Goal: Transaction & Acquisition: Purchase product/service

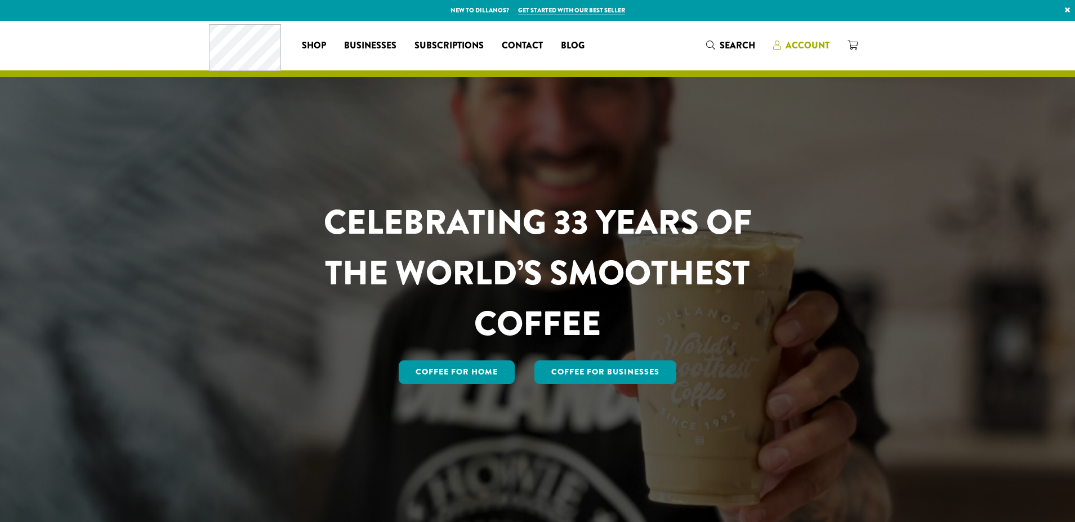
click at [807, 48] on span "Account" at bounding box center [808, 45] width 44 height 13
click at [794, 47] on span "Account" at bounding box center [808, 45] width 44 height 13
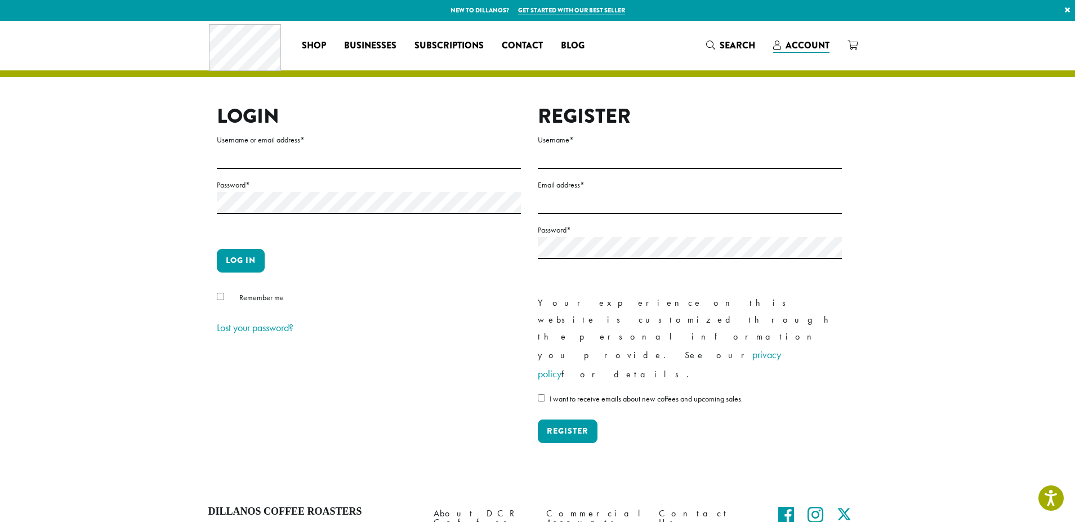
click at [391, 172] on form "Username or email address * Password * Log in Remember me Lost your password?" at bounding box center [369, 235] width 304 height 204
click at [392, 157] on input "Username or email address *" at bounding box center [369, 158] width 304 height 22
type input "**********"
click at [229, 261] on button "Log in" at bounding box center [241, 261] width 48 height 24
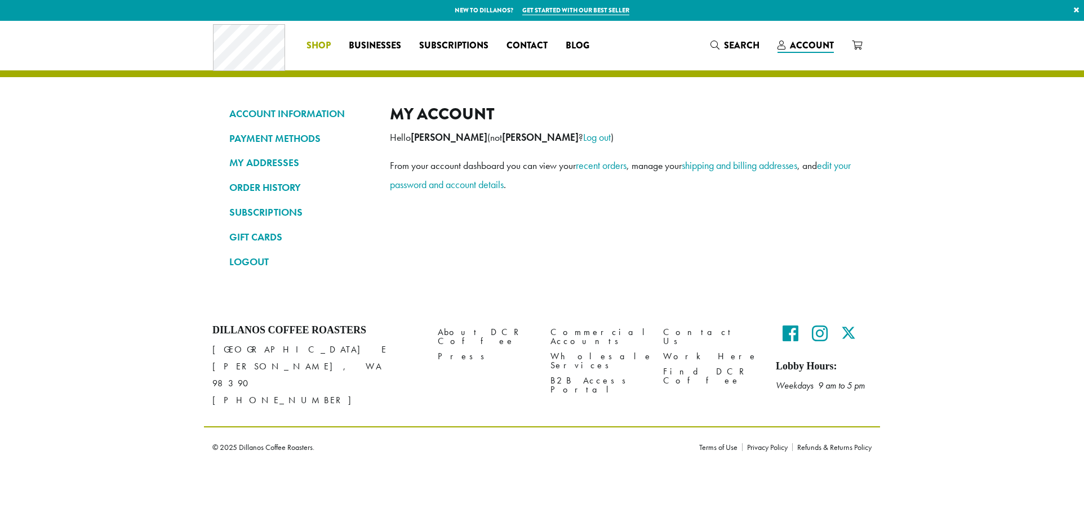
click at [319, 42] on span "Shop" at bounding box center [318, 46] width 24 height 14
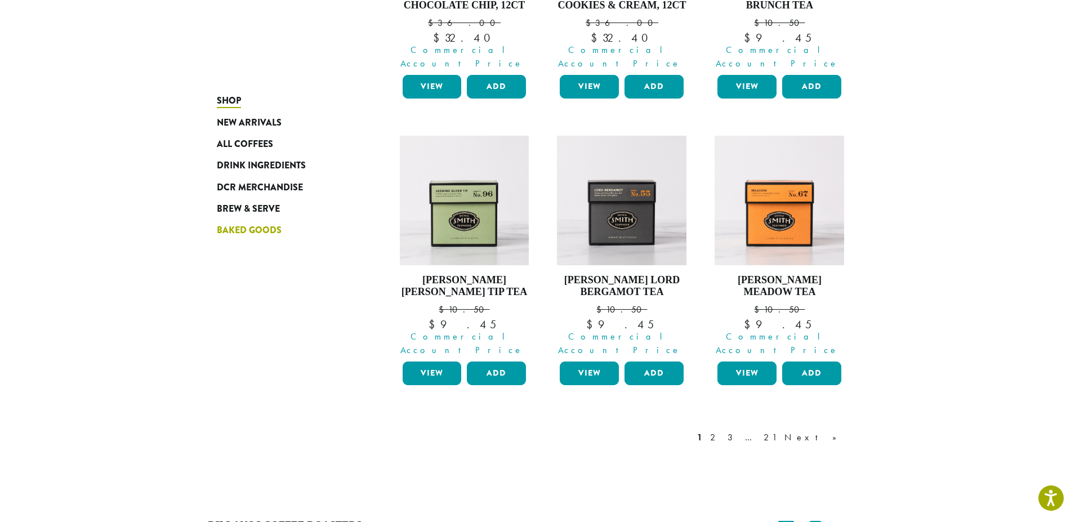
scroll to position [901, 0]
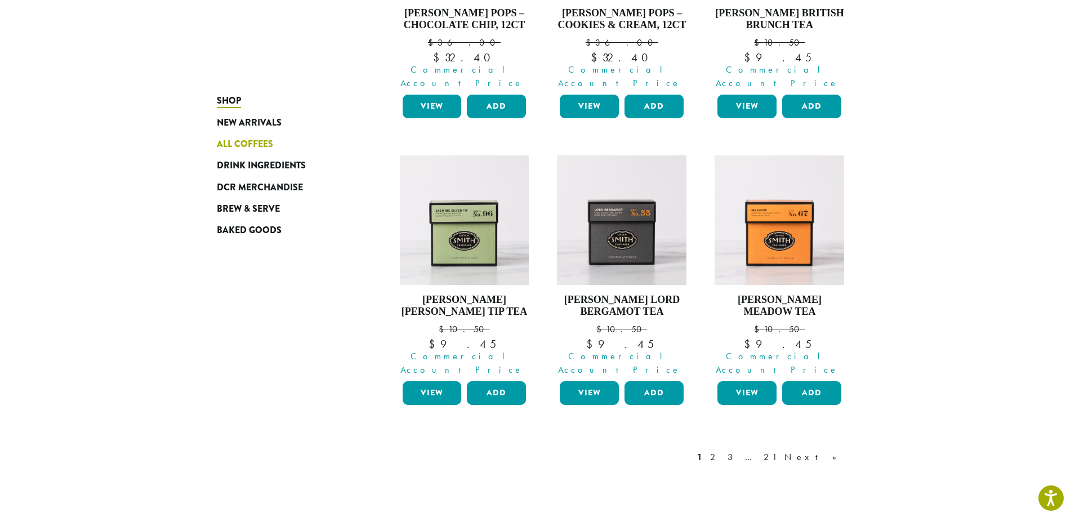
click at [277, 144] on link "All Coffees" at bounding box center [284, 143] width 135 height 21
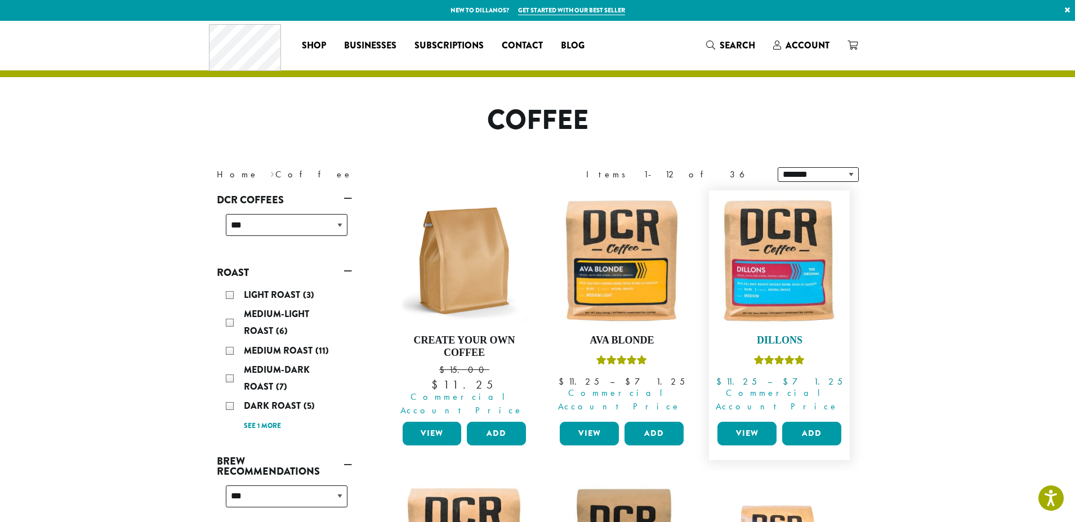
click at [794, 296] on img at bounding box center [780, 261] width 130 height 130
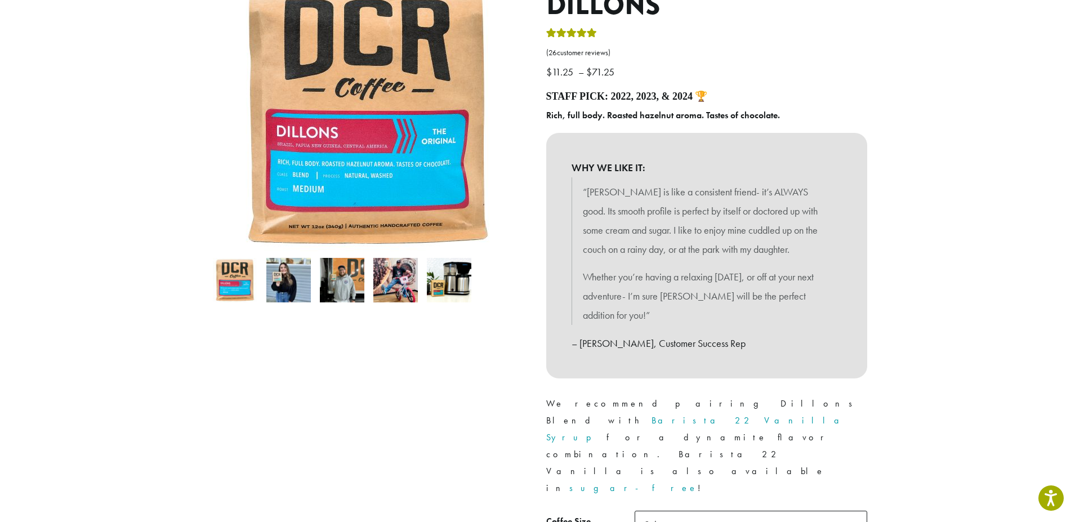
scroll to position [268, 0]
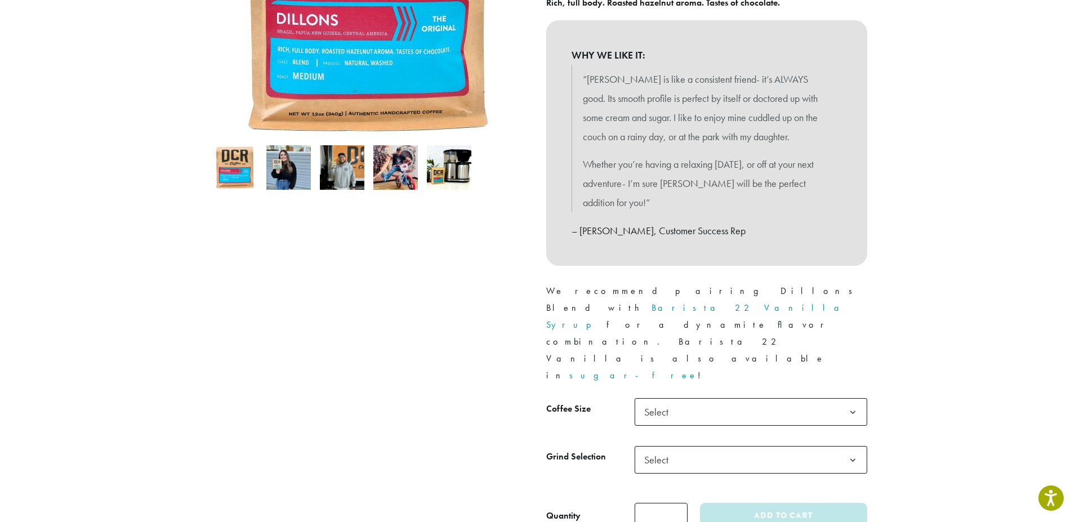
click at [850, 398] on tbody "**********" at bounding box center [706, 446] width 321 height 96
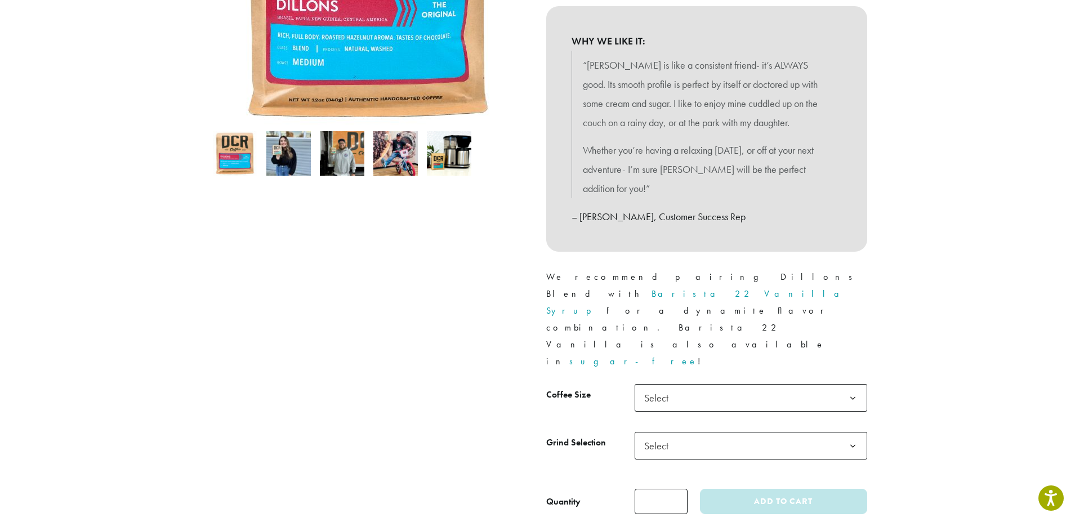
click at [855, 384] on tbody "**********" at bounding box center [706, 432] width 321 height 96
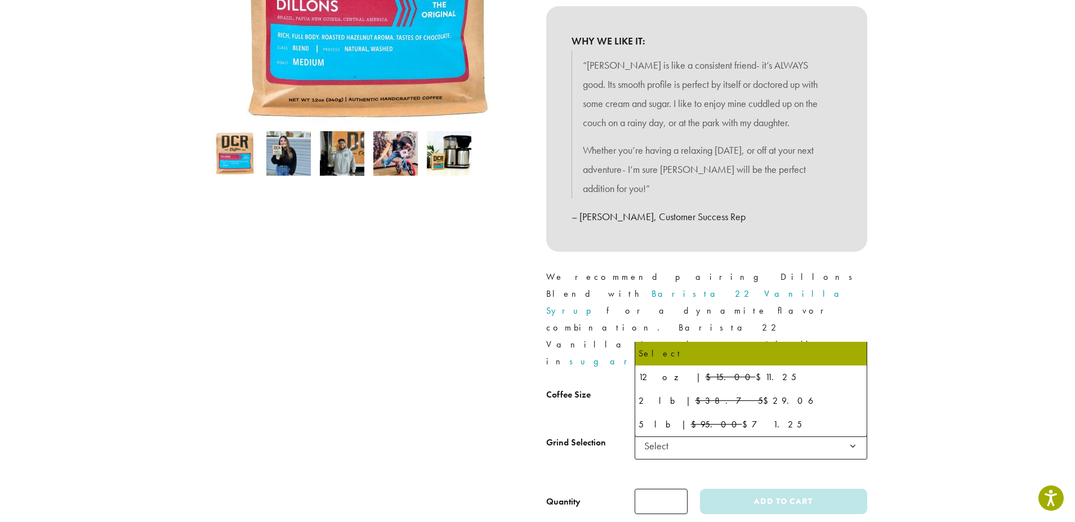
click at [854, 385] on b at bounding box center [853, 399] width 28 height 28
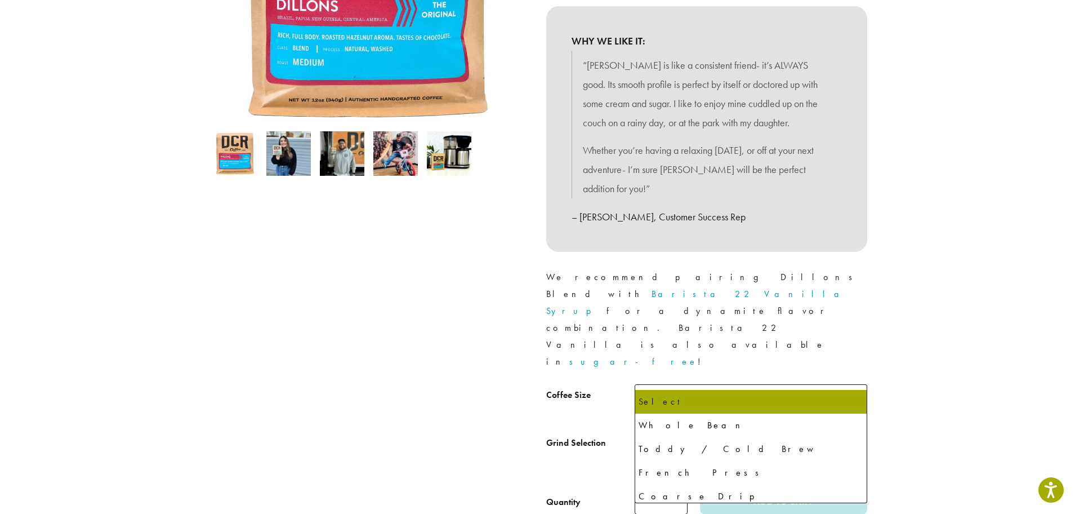
click at [853, 433] on b at bounding box center [853, 447] width 28 height 28
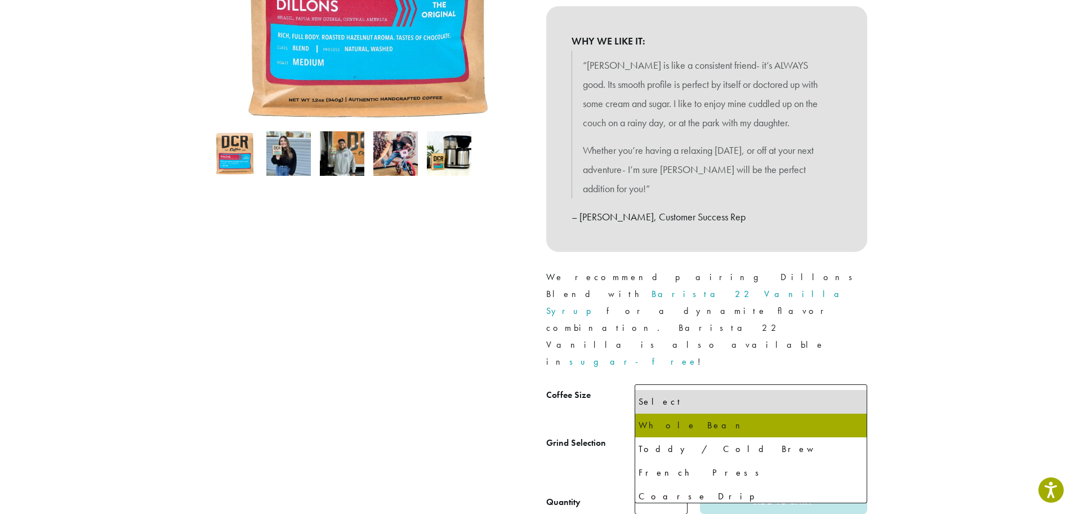
select select "**********"
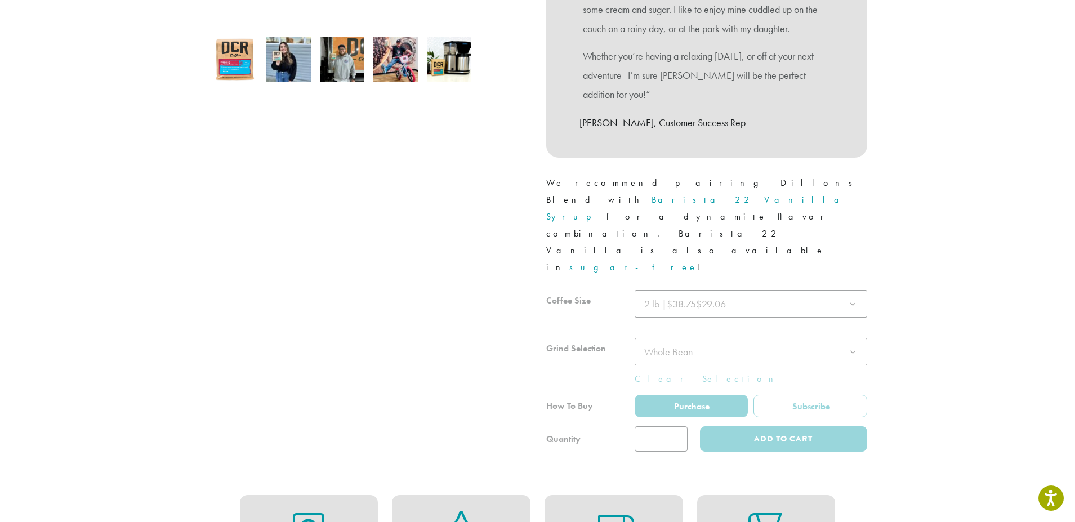
scroll to position [394, 0]
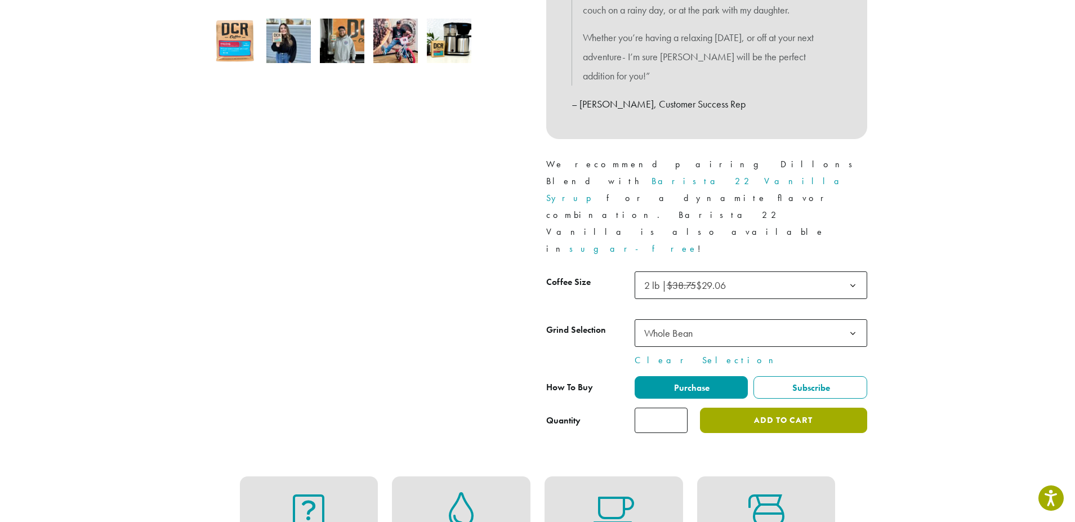
click at [748, 408] on button "Add to cart" at bounding box center [783, 420] width 167 height 25
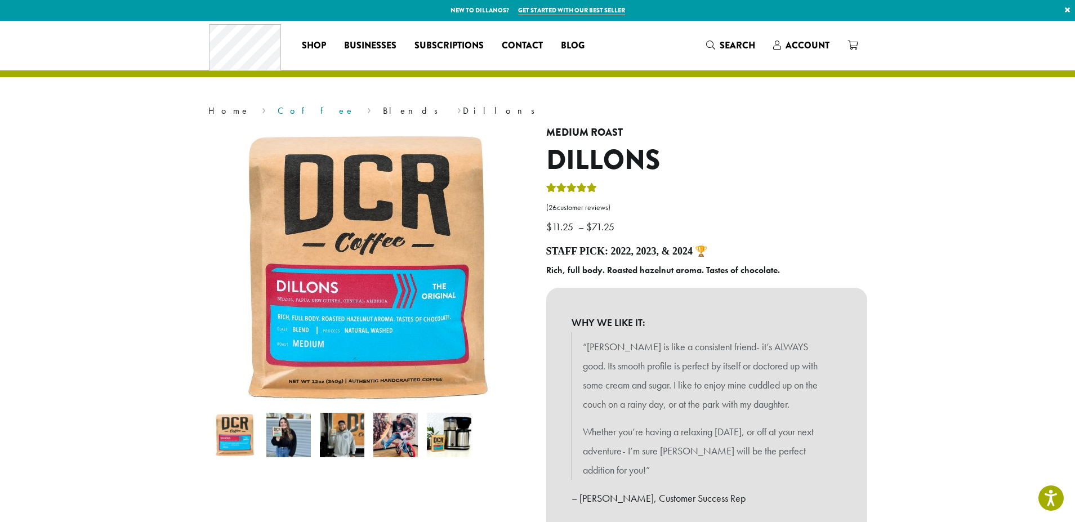
click at [278, 112] on link "Coffee" at bounding box center [316, 111] width 77 height 12
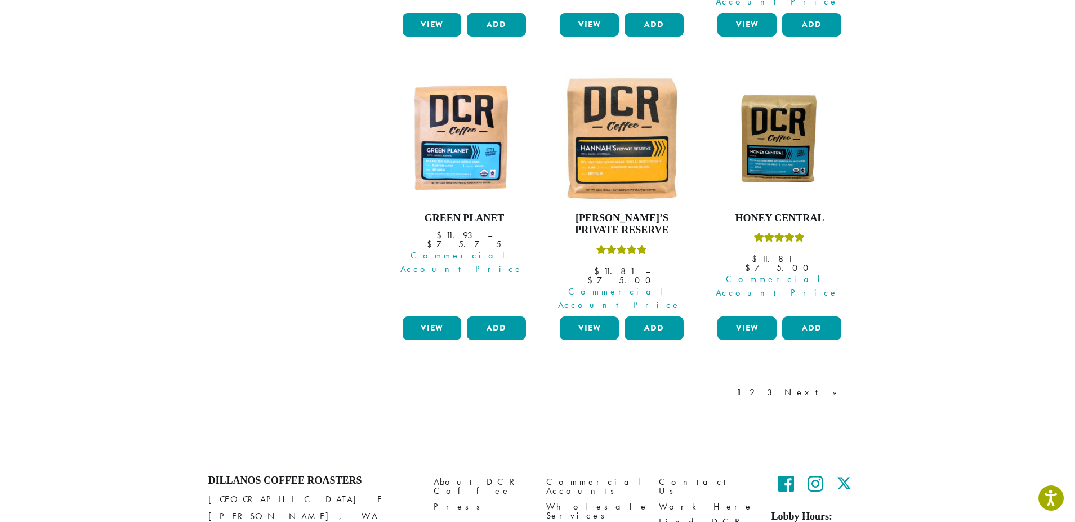
scroll to position [1006, 0]
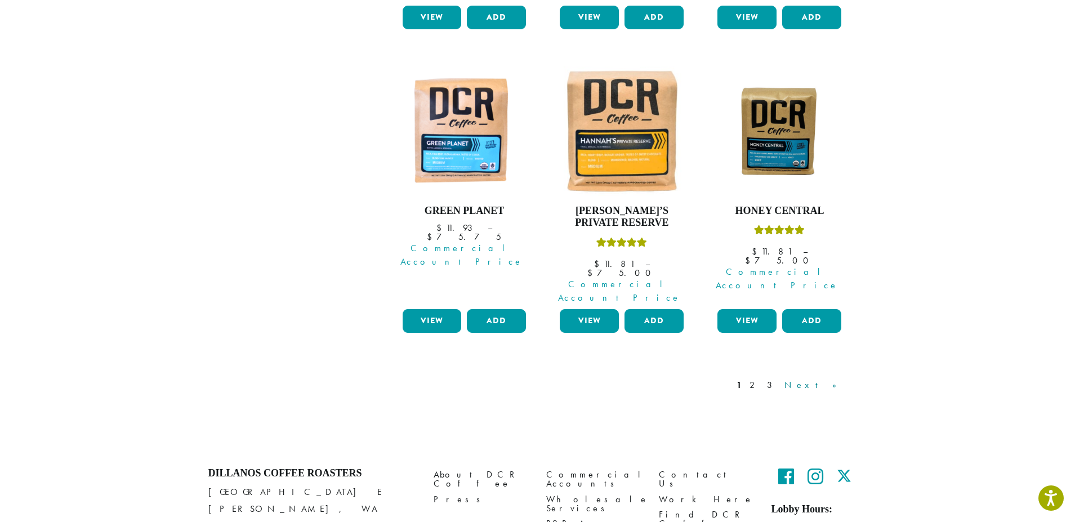
click at [830, 378] on link "Next »" at bounding box center [814, 385] width 65 height 14
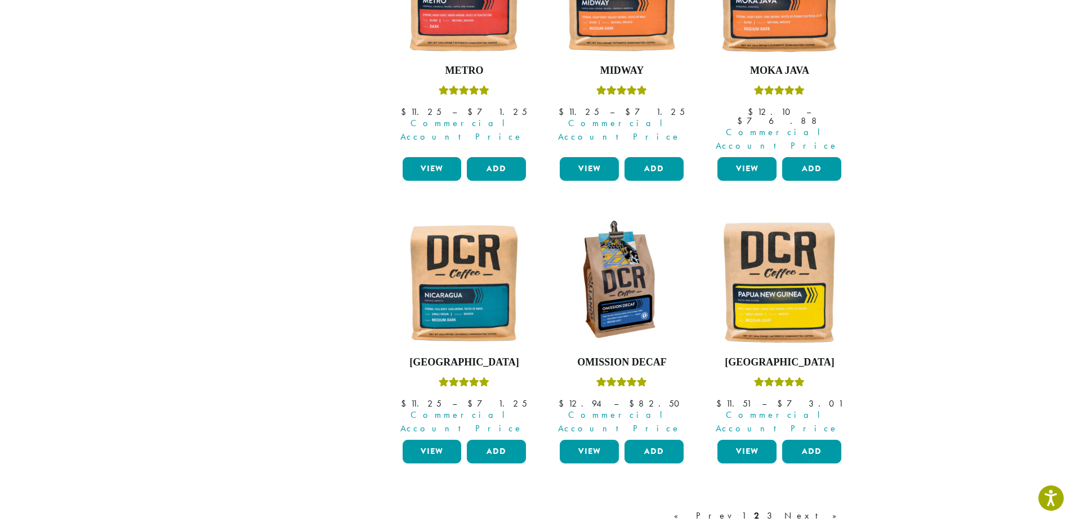
scroll to position [858, 0]
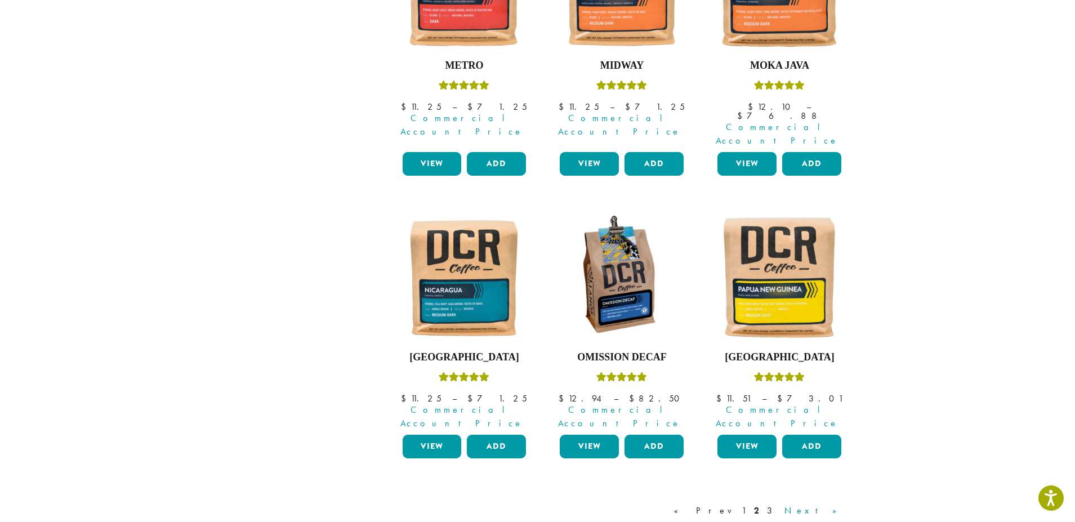
click at [826, 504] on link "Next »" at bounding box center [814, 511] width 65 height 14
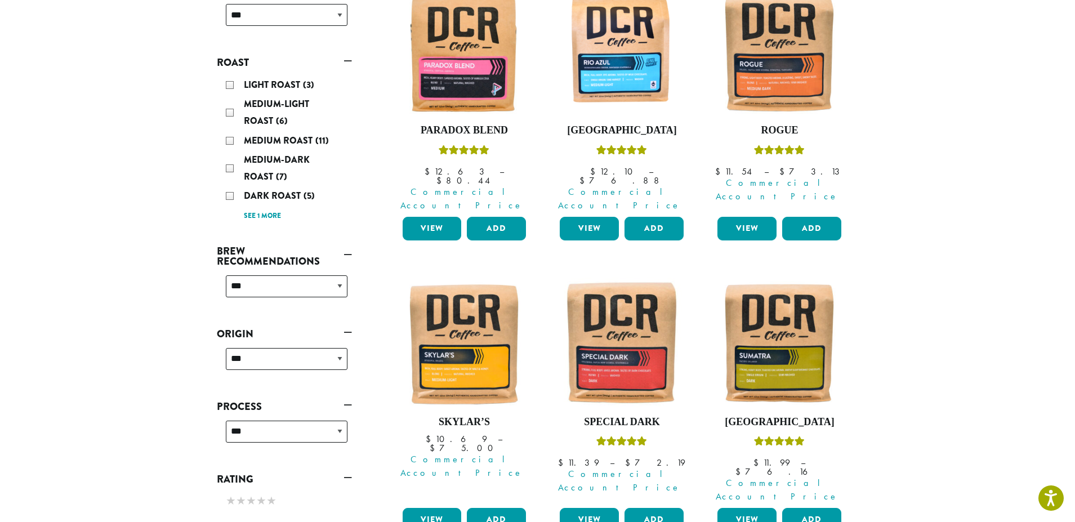
scroll to position [238, 0]
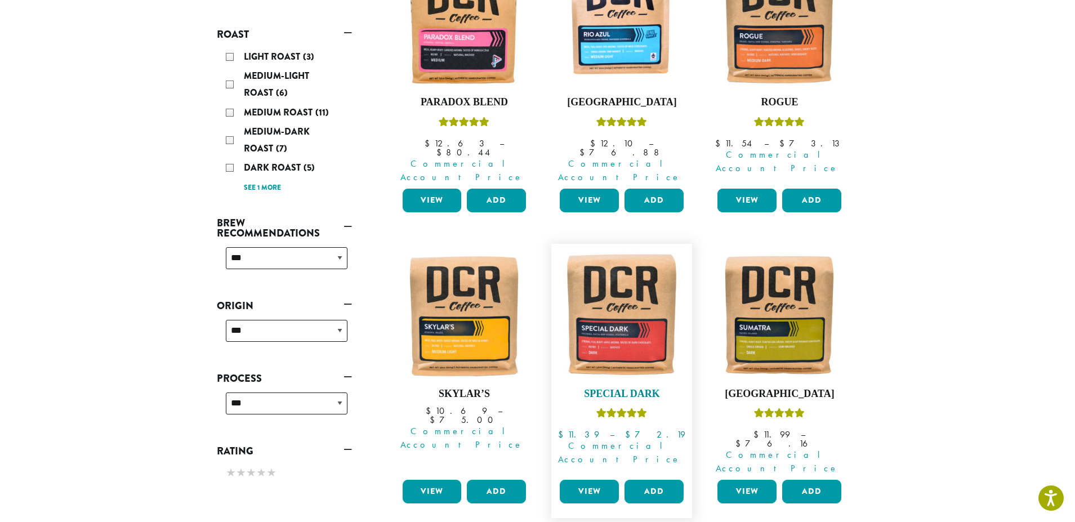
click at [597, 319] on img at bounding box center [622, 314] width 130 height 130
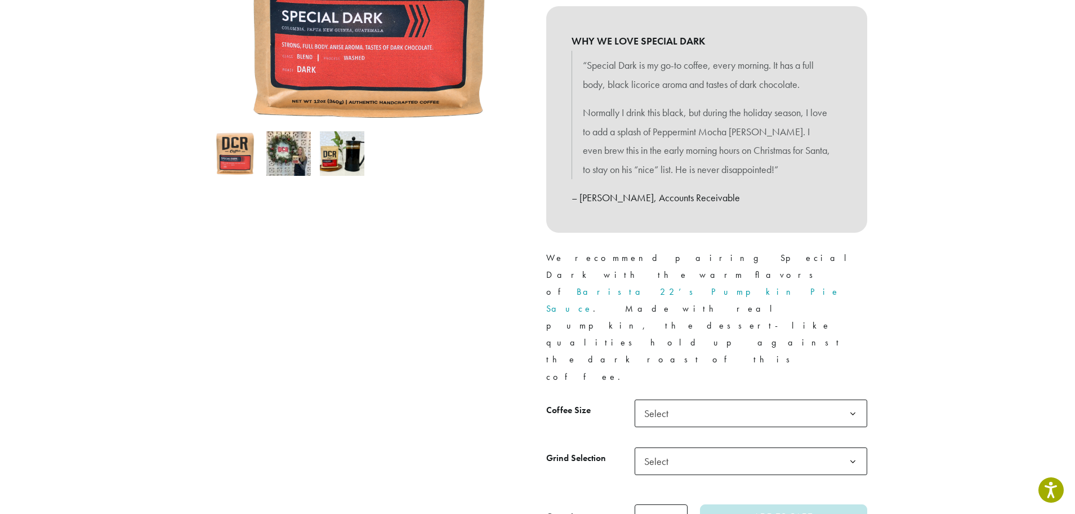
click at [854, 400] on b at bounding box center [853, 414] width 28 height 28
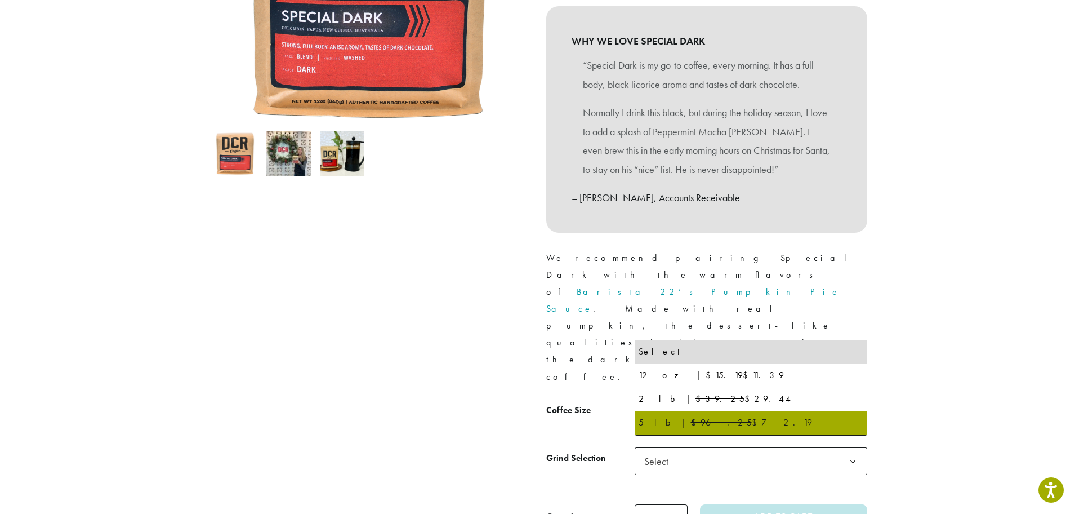
select select "**********"
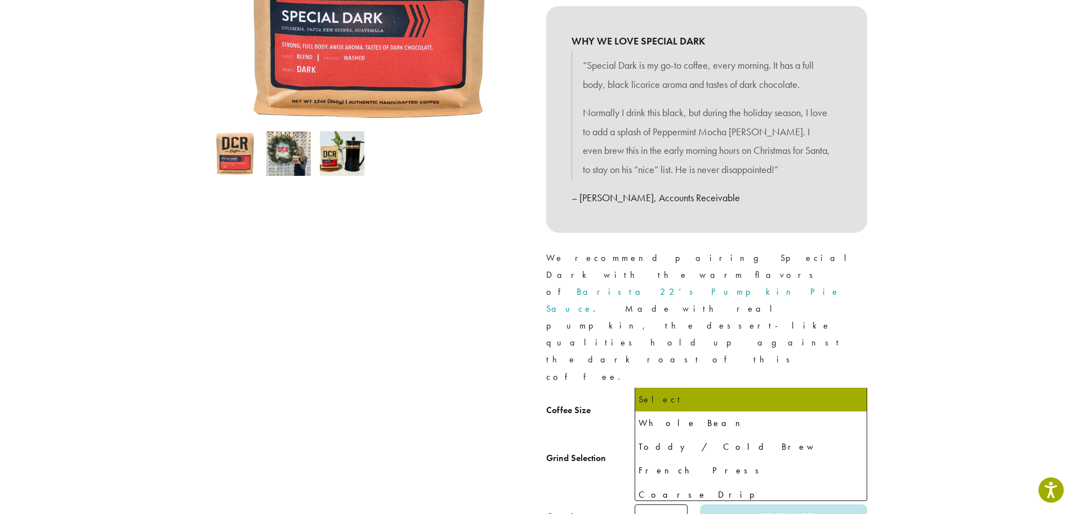
click at [852, 448] on b at bounding box center [853, 462] width 28 height 28
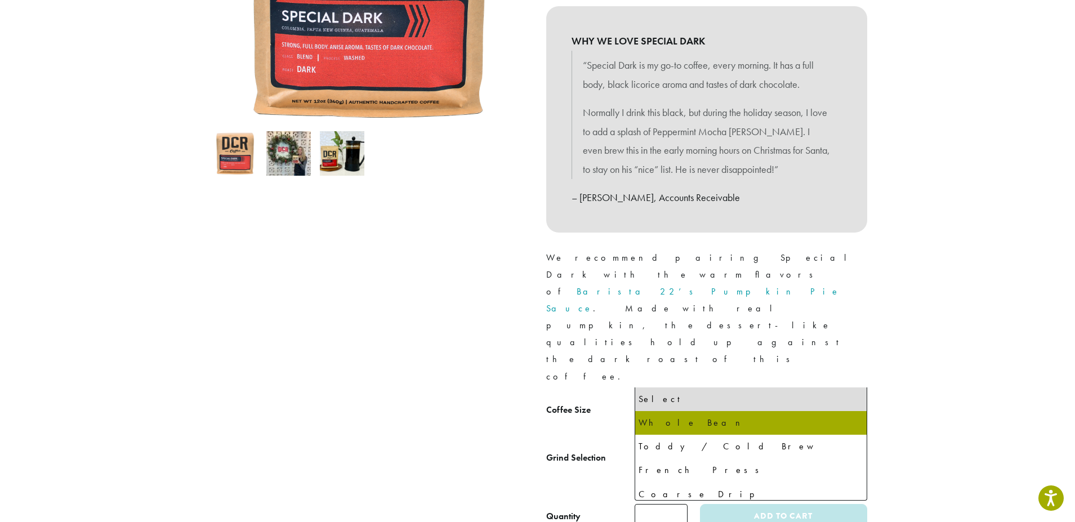
select select "**********"
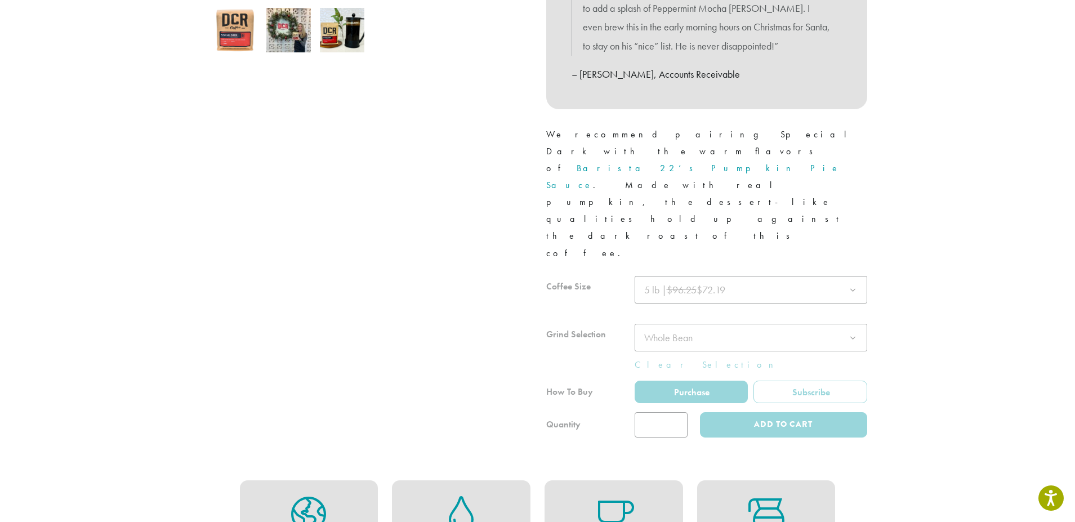
scroll to position [451, 0]
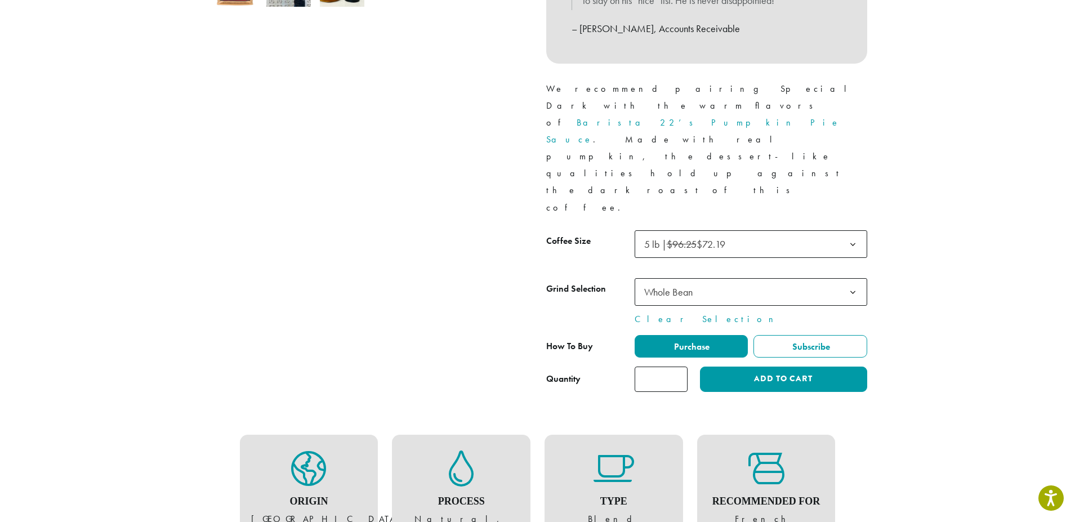
click at [678, 367] on input "*" at bounding box center [661, 379] width 53 height 25
type input "*"
click at [678, 367] on input "*" at bounding box center [661, 379] width 53 height 25
click at [722, 367] on button "Add to cart" at bounding box center [783, 379] width 167 height 25
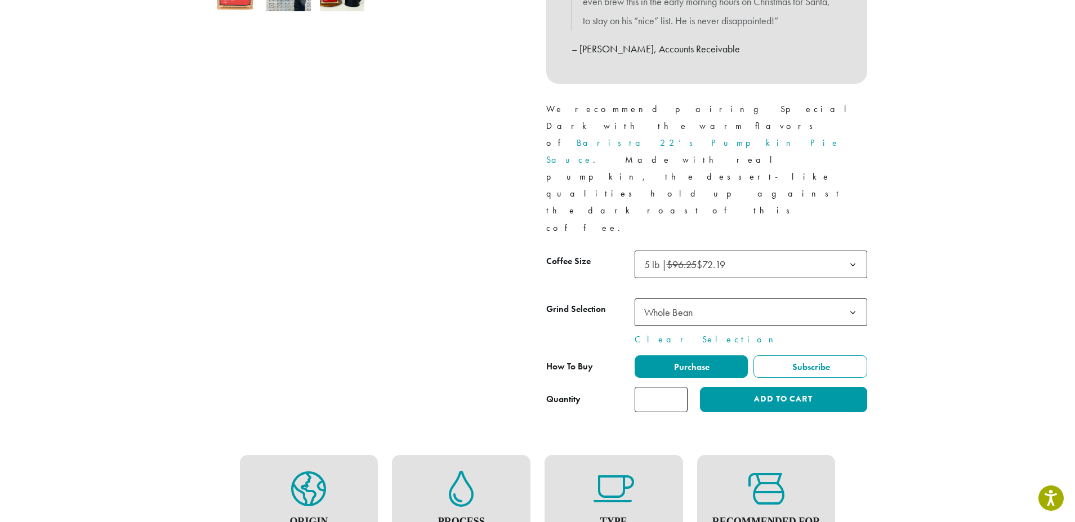
scroll to position [447, 0]
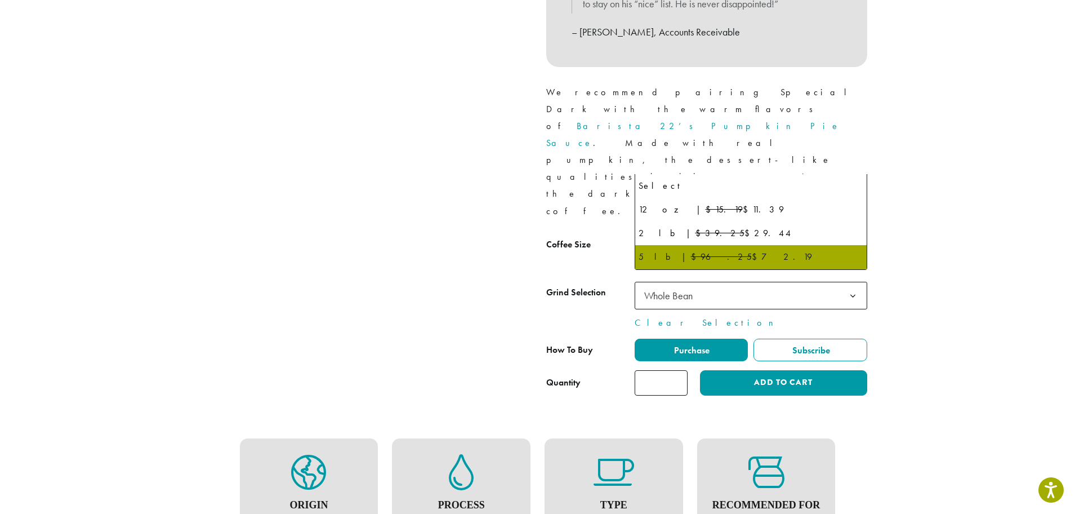
click at [853, 234] on b at bounding box center [853, 248] width 28 height 28
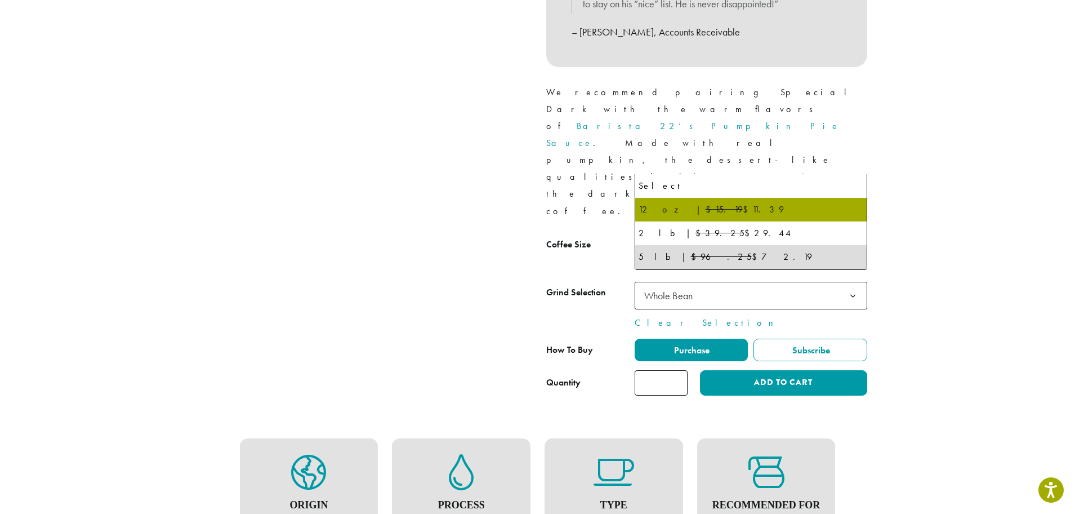
select select "*********"
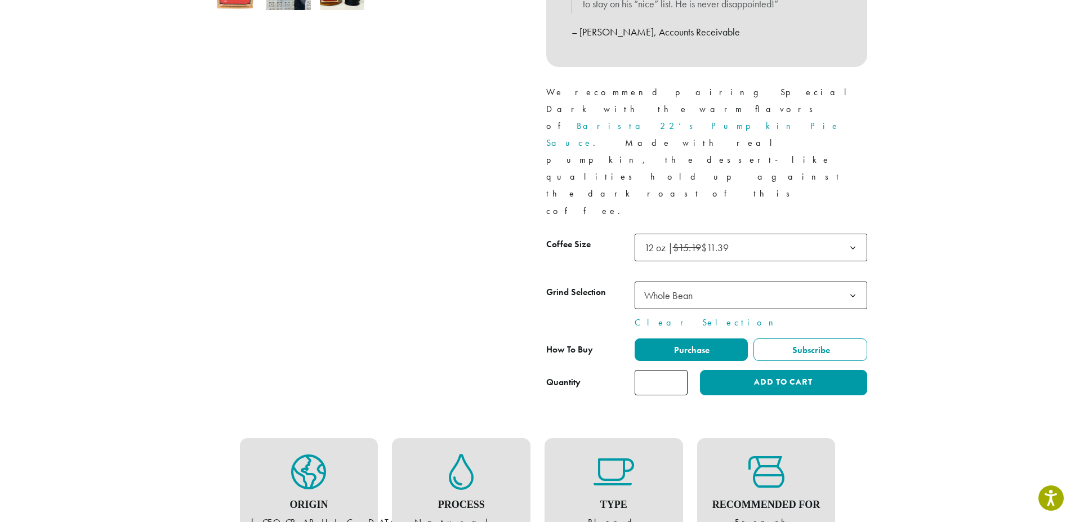
type input "*"
click at [674, 370] on input "*" at bounding box center [661, 382] width 53 height 25
click at [738, 370] on button "Add to cart" at bounding box center [783, 382] width 167 height 25
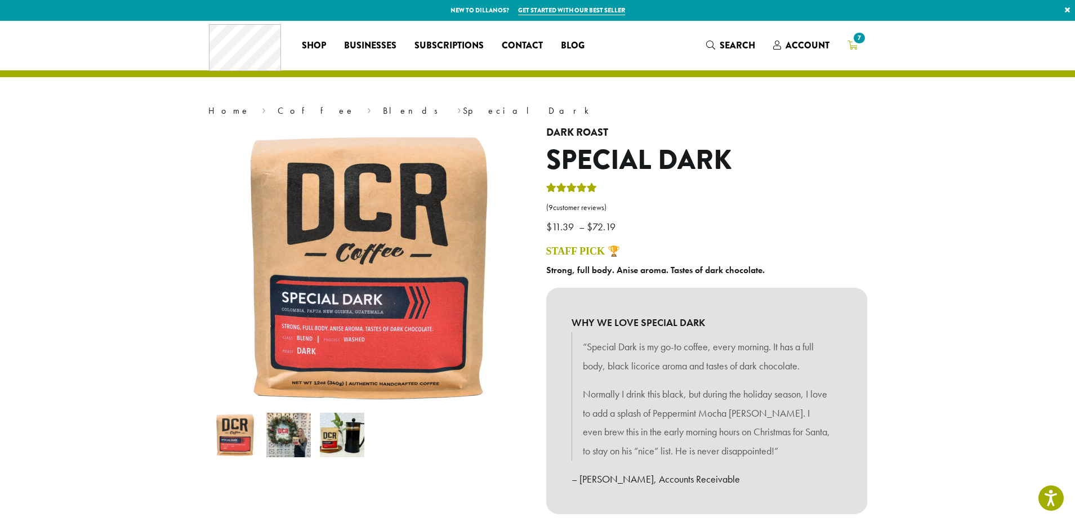
click at [855, 37] on span "7" at bounding box center [859, 37] width 15 height 15
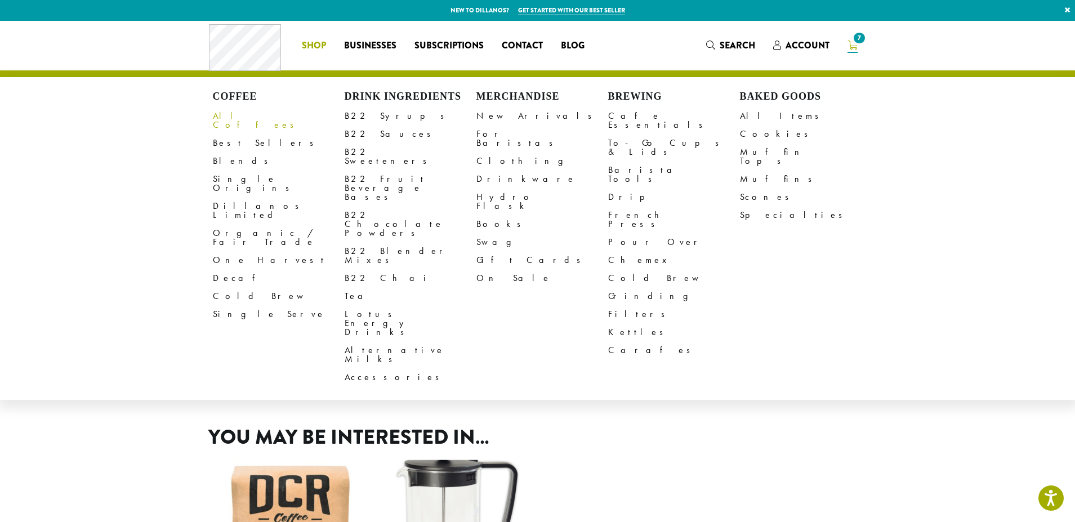
click at [250, 118] on link "All Coffees" at bounding box center [279, 120] width 132 height 27
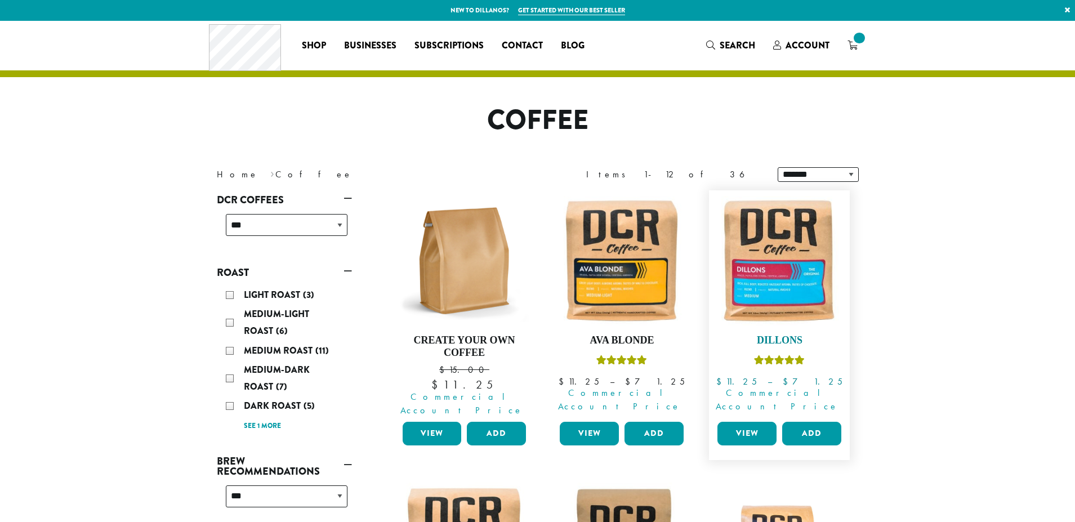
click at [779, 291] on img at bounding box center [780, 261] width 130 height 130
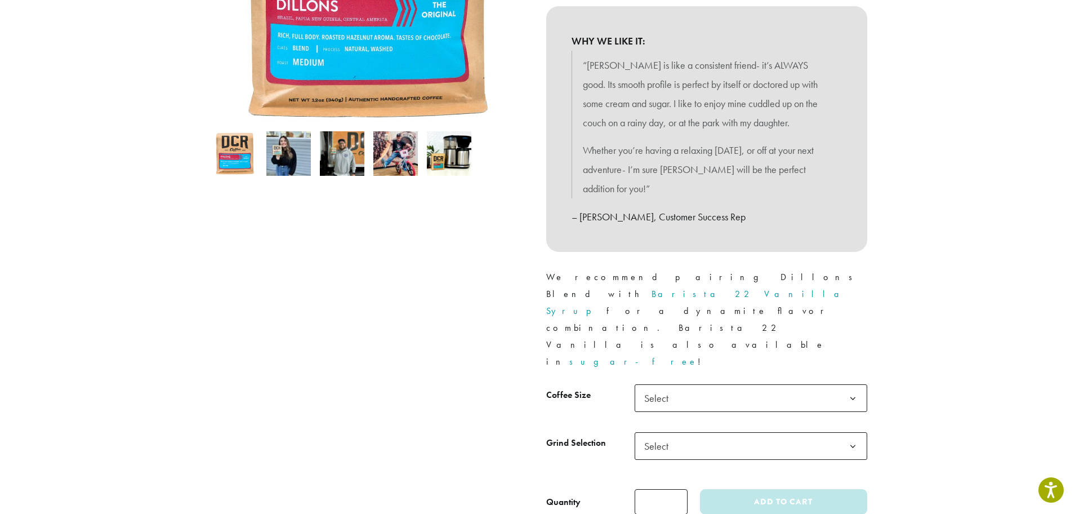
click at [853, 385] on b at bounding box center [853, 399] width 28 height 28
click at [848, 433] on b at bounding box center [853, 447] width 28 height 28
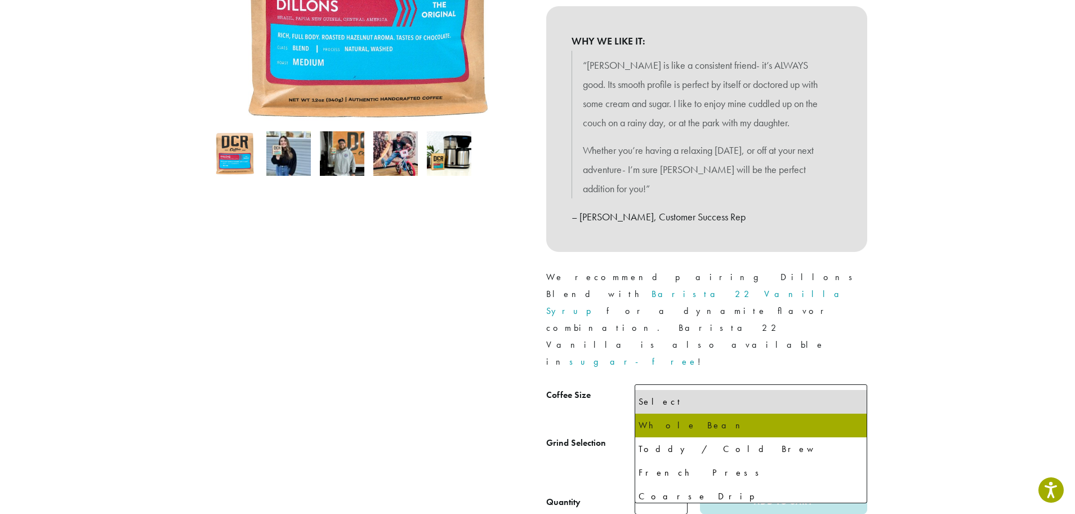
select select "**********"
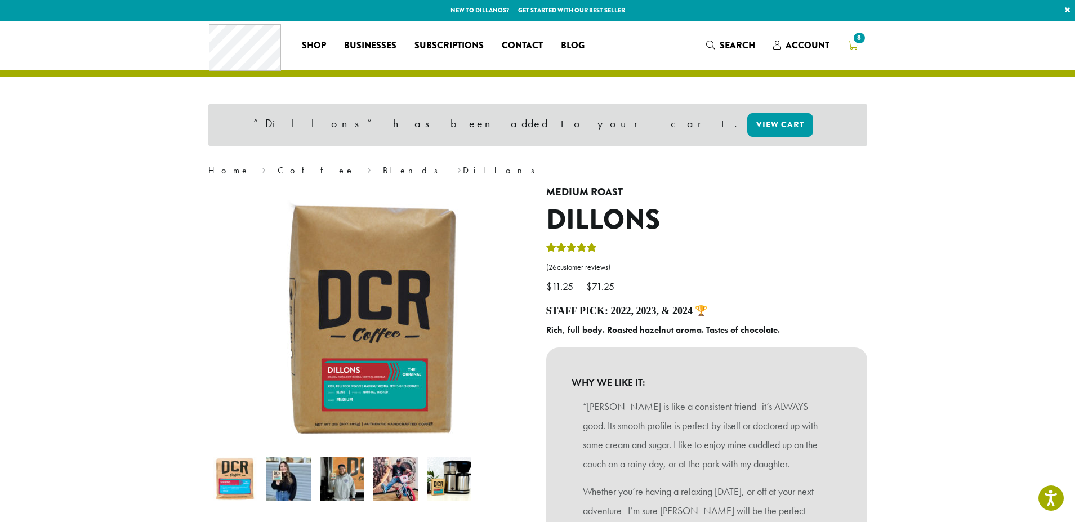
click at [860, 43] on span "8" at bounding box center [859, 37] width 15 height 15
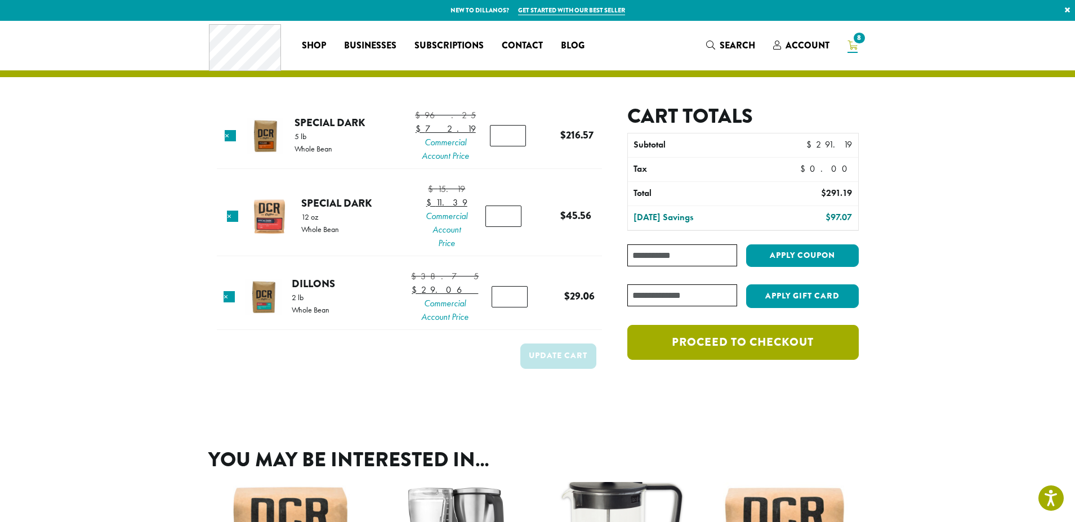
click at [703, 342] on link "Proceed to checkout" at bounding box center [742, 342] width 231 height 35
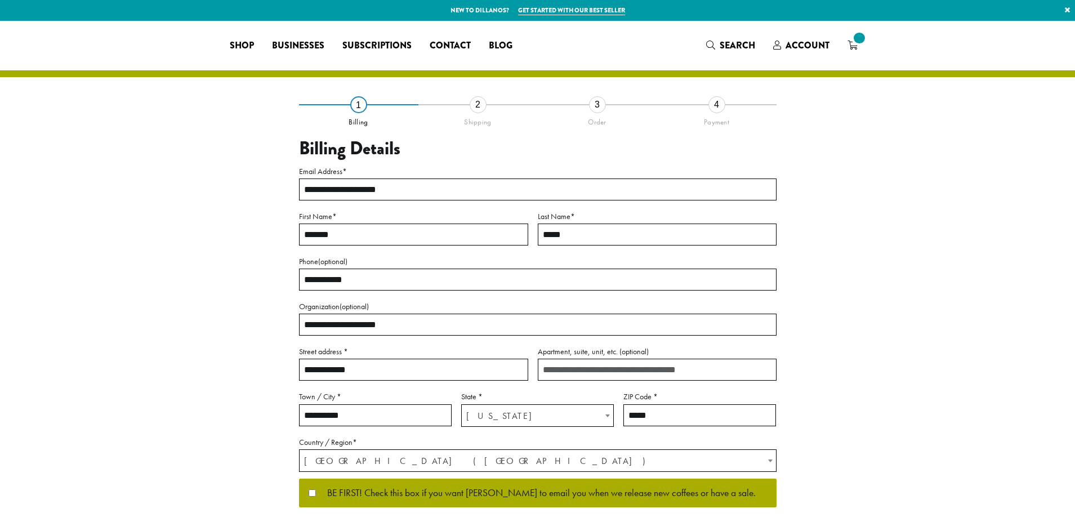
select select "**"
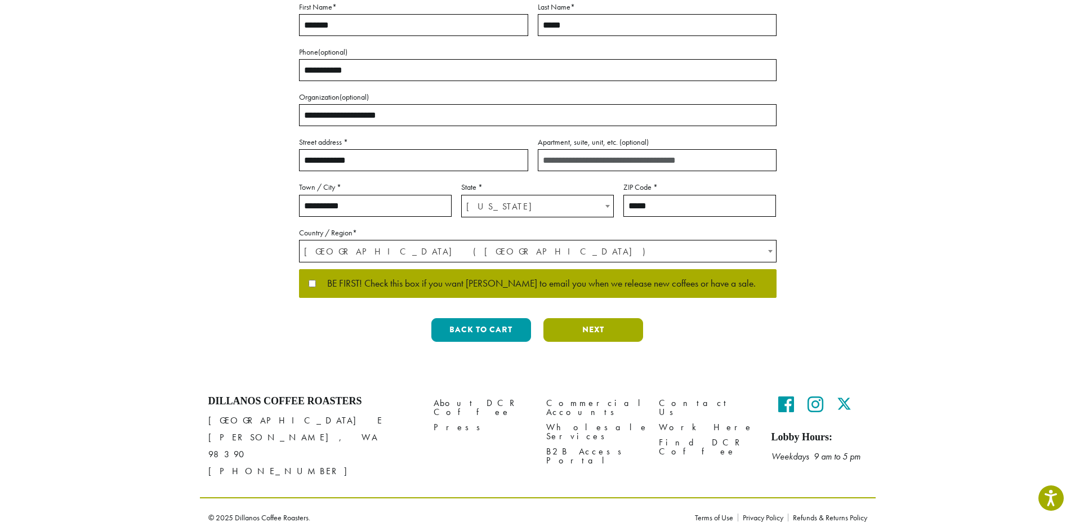
click at [625, 336] on button "Next" at bounding box center [593, 330] width 100 height 24
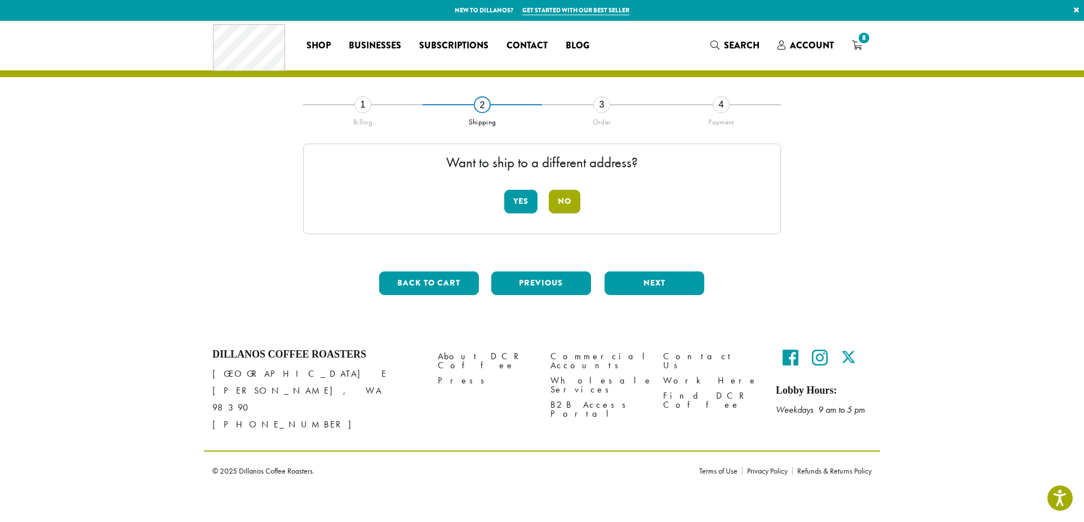
click at [570, 208] on button "No" at bounding box center [565, 202] width 32 height 24
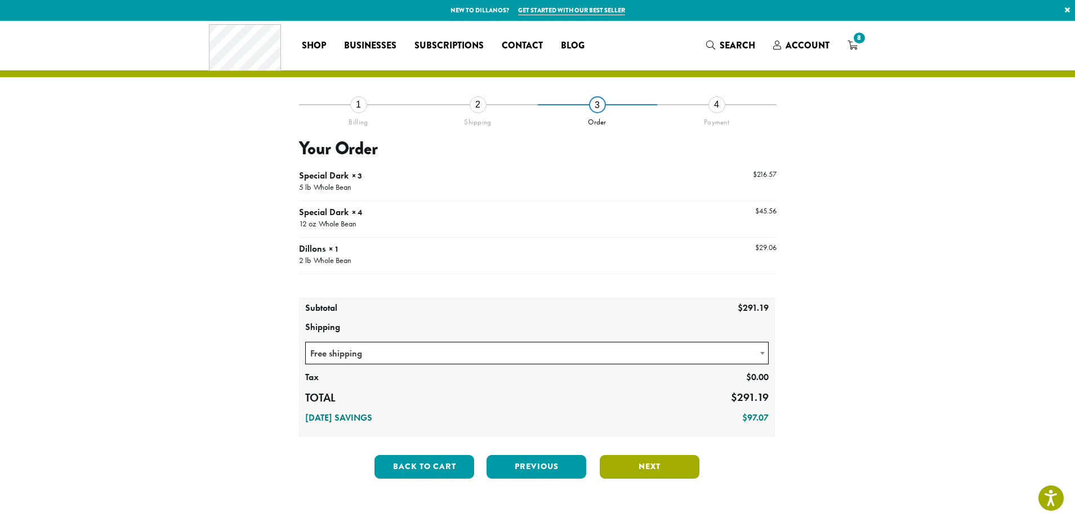
click at [639, 465] on button "Next" at bounding box center [650, 467] width 100 height 24
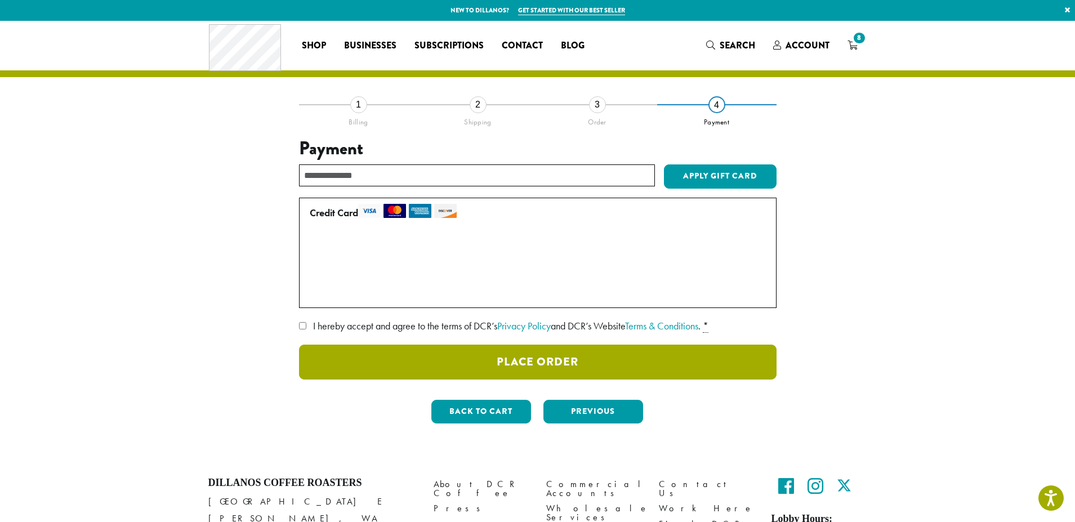
click at [597, 371] on button "Place Order" at bounding box center [538, 362] width 478 height 35
